Goal: Complete application form

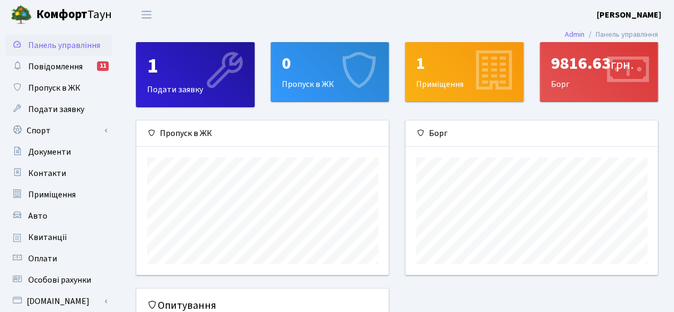
scroll to position [153, 253]
click at [309, 70] on div "0" at bounding box center [330, 63] width 96 height 20
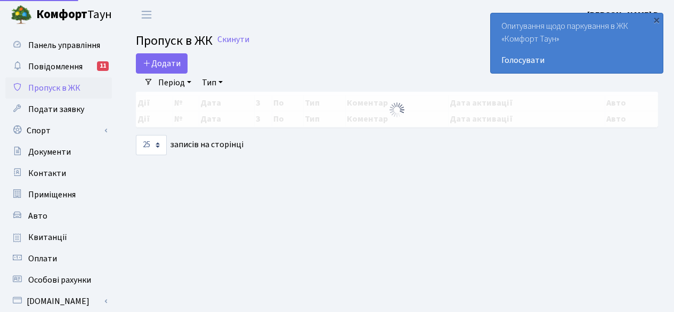
select select "25"
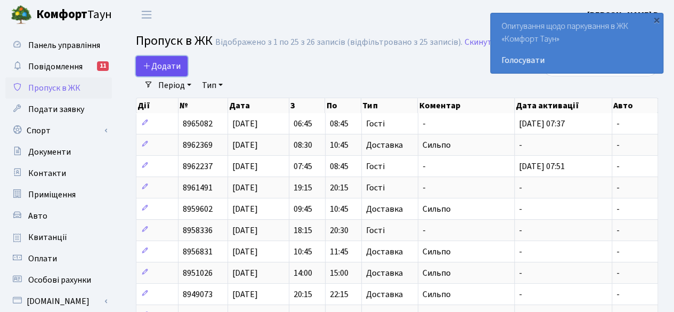
click at [157, 60] on span "Додати" at bounding box center [162, 66] width 38 height 12
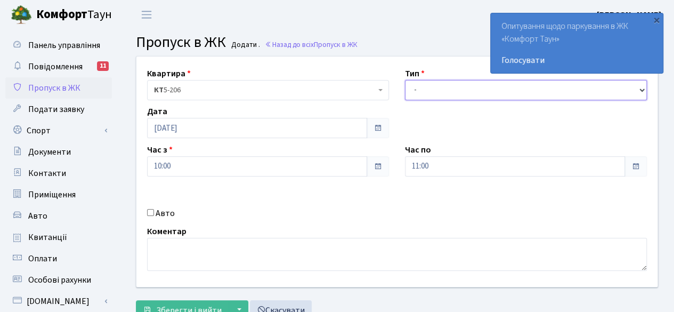
click at [460, 88] on select "- Доставка Таксі Гості Сервіс" at bounding box center [526, 90] width 242 height 20
select select "1"
click at [405, 80] on select "- Доставка Таксі Гості Сервіс" at bounding box center [526, 90] width 242 height 20
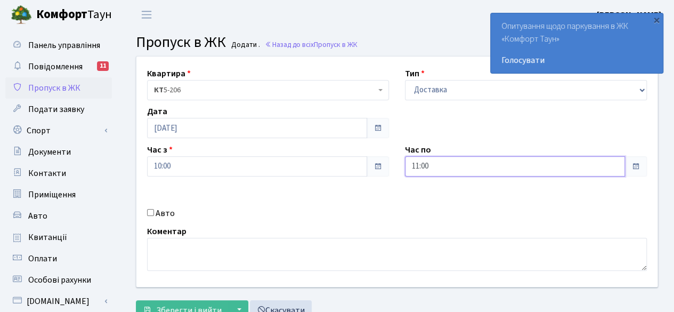
click at [605, 163] on input "11:00" at bounding box center [515, 166] width 220 height 20
click at [435, 44] on icon at bounding box center [434, 45] width 29 height 29
type input "12:00"
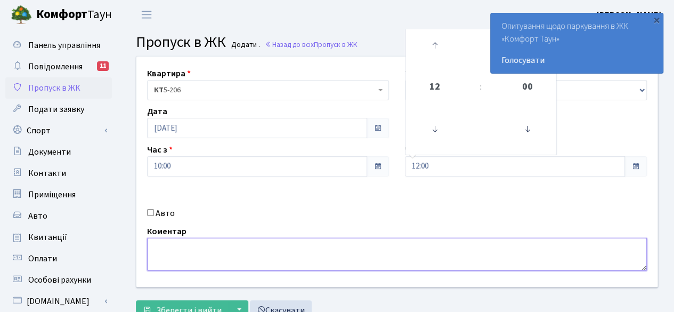
click at [346, 256] on textarea at bounding box center [397, 254] width 500 height 33
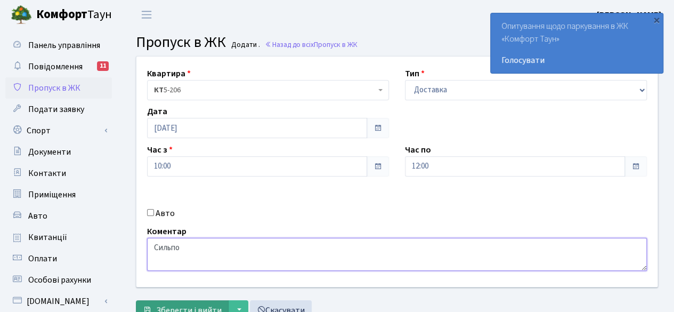
type textarea "Сильпо"
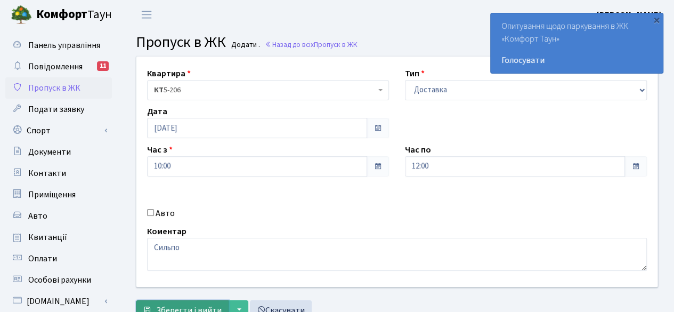
click at [182, 307] on span "Зберегти і вийти" at bounding box center [189, 310] width 66 height 12
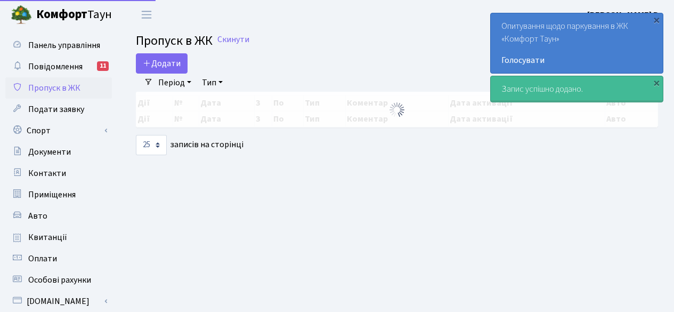
select select "25"
